Goal: Task Accomplishment & Management: Use online tool/utility

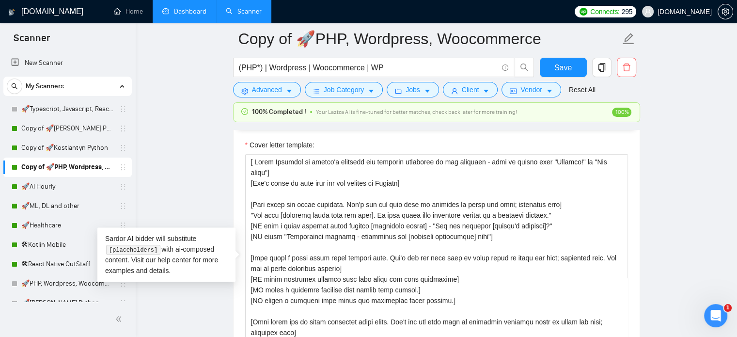
scroll to position [1052, 0]
click at [184, 15] on link "Dashboard" at bounding box center [184, 11] width 44 height 8
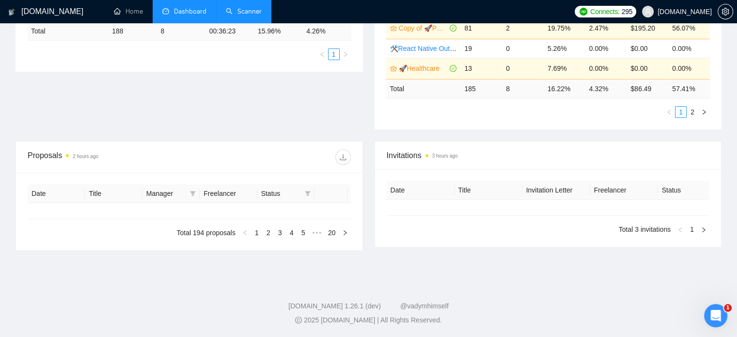
scroll to position [237, 0]
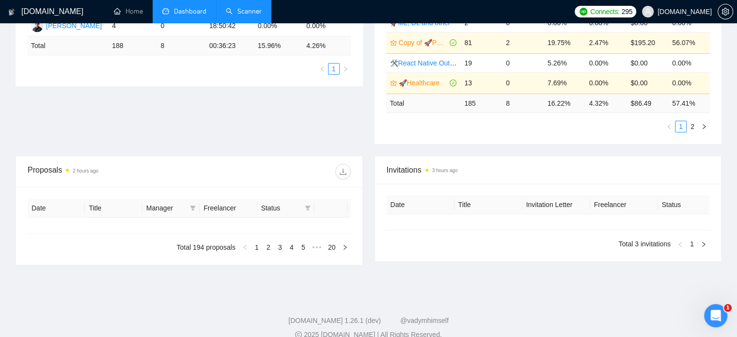
type input "[DATE]"
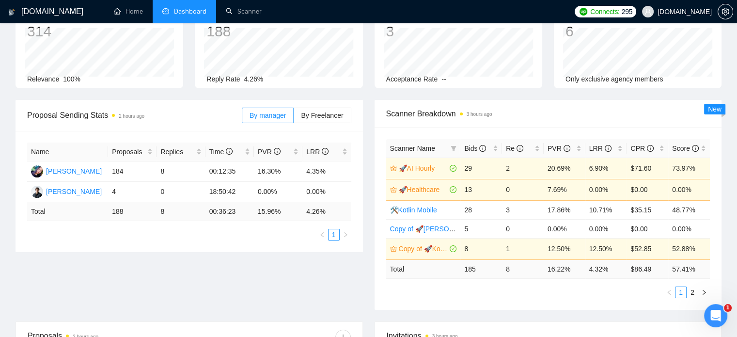
scroll to position [71, 0]
click at [320, 114] on span "By Freelancer" at bounding box center [322, 115] width 42 height 8
click at [294, 117] on input "By Freelancer" at bounding box center [294, 117] width 0 height 0
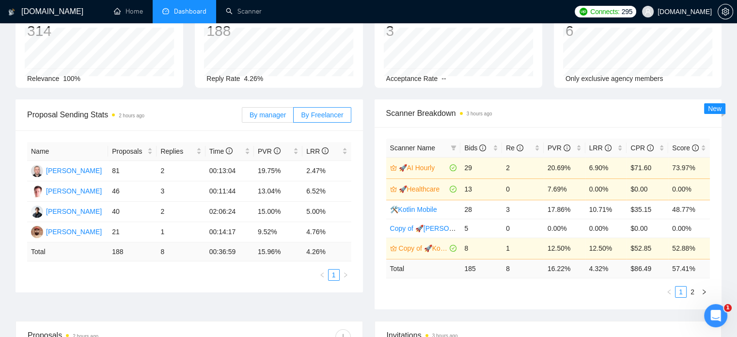
click at [268, 112] on span "By manager" at bounding box center [268, 115] width 36 height 8
click at [242, 117] on input "By manager" at bounding box center [242, 117] width 0 height 0
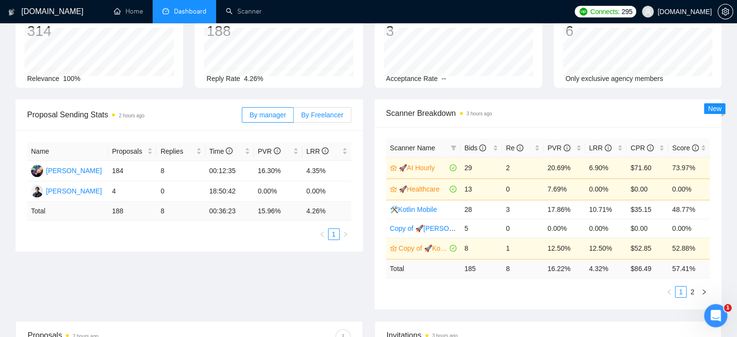
click at [324, 113] on span "By Freelancer" at bounding box center [322, 115] width 42 height 8
click at [294, 117] on input "By Freelancer" at bounding box center [294, 117] width 0 height 0
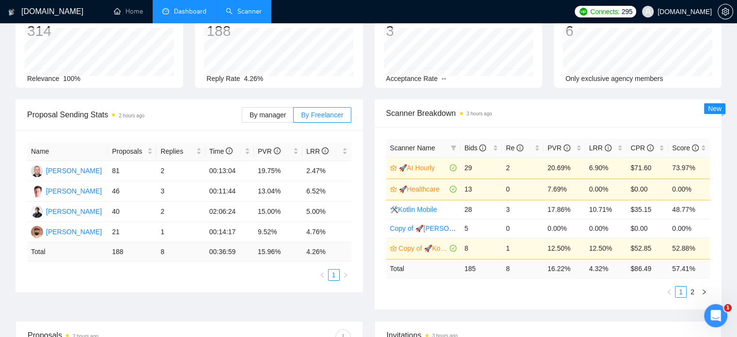
click at [244, 10] on link "Scanner" at bounding box center [244, 11] width 36 height 8
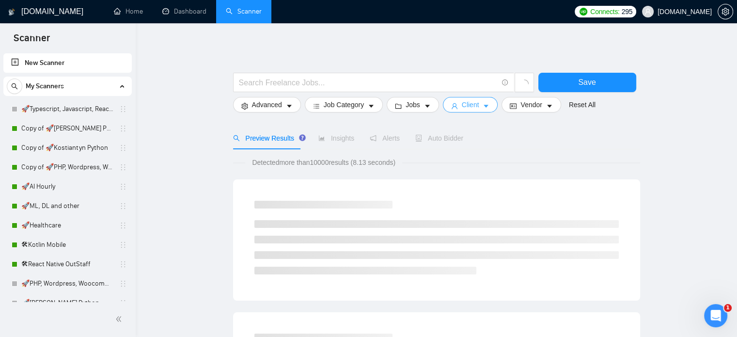
click at [474, 107] on span "Client" at bounding box center [470, 104] width 17 height 11
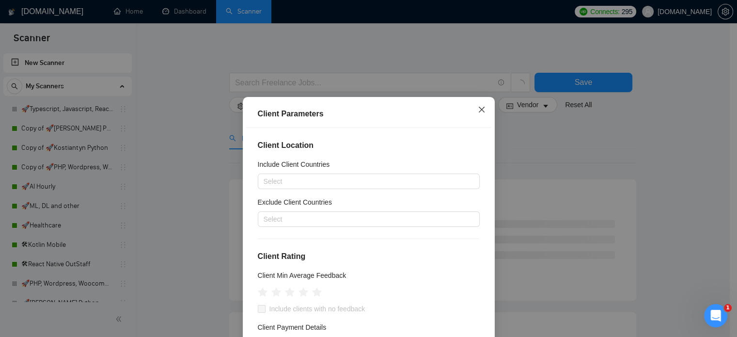
click at [481, 113] on icon "close" at bounding box center [482, 110] width 8 height 8
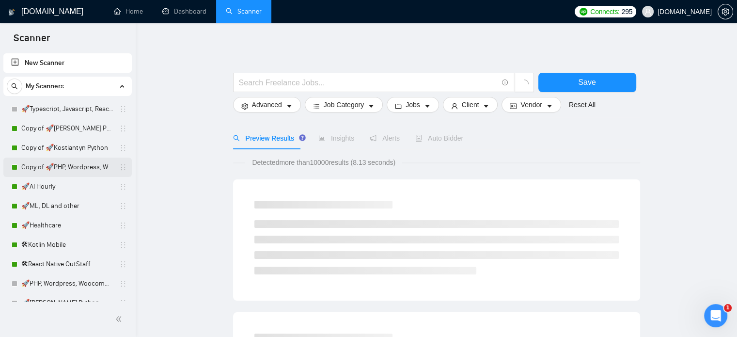
click at [61, 165] on link "Copy of 🚀PHP, Wordpress, Woocommerce" at bounding box center [67, 167] width 92 height 19
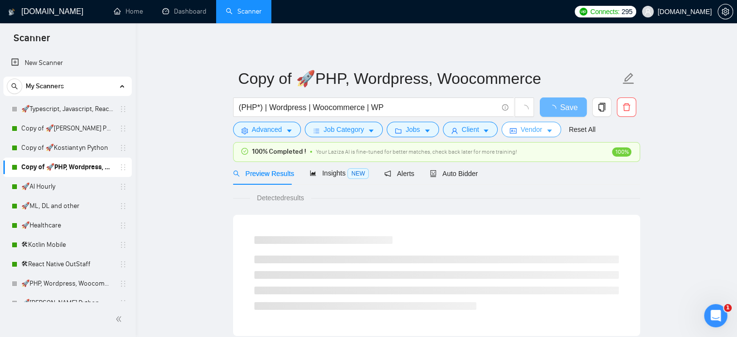
click at [538, 129] on button "Vendor" at bounding box center [531, 130] width 59 height 16
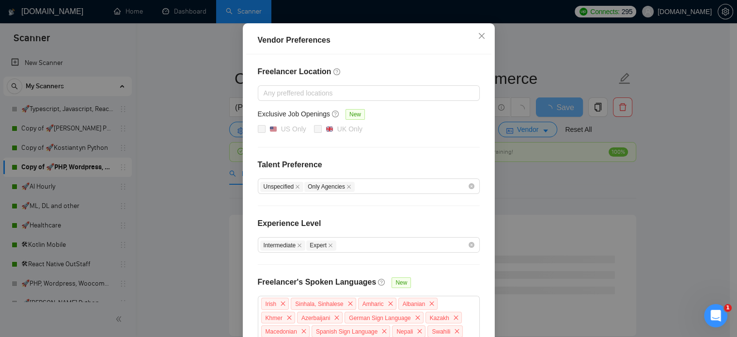
scroll to position [83, 0]
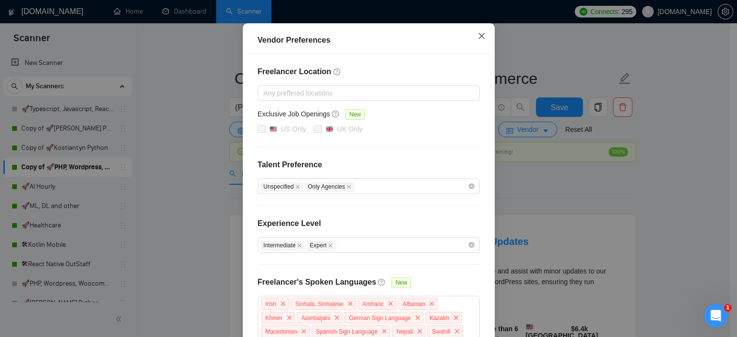
click at [473, 39] on span "Close" at bounding box center [482, 36] width 26 height 26
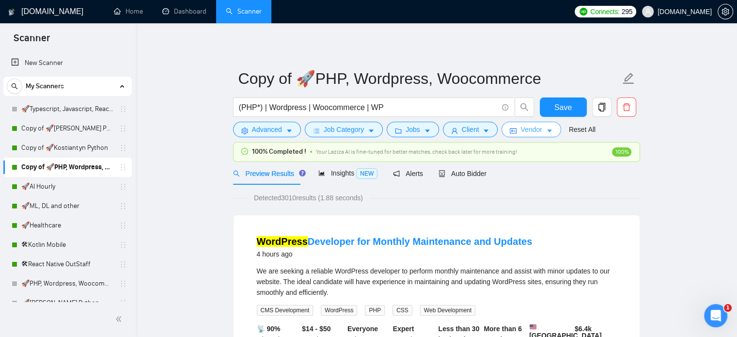
scroll to position [0, 0]
